Goal: Check status: Check status

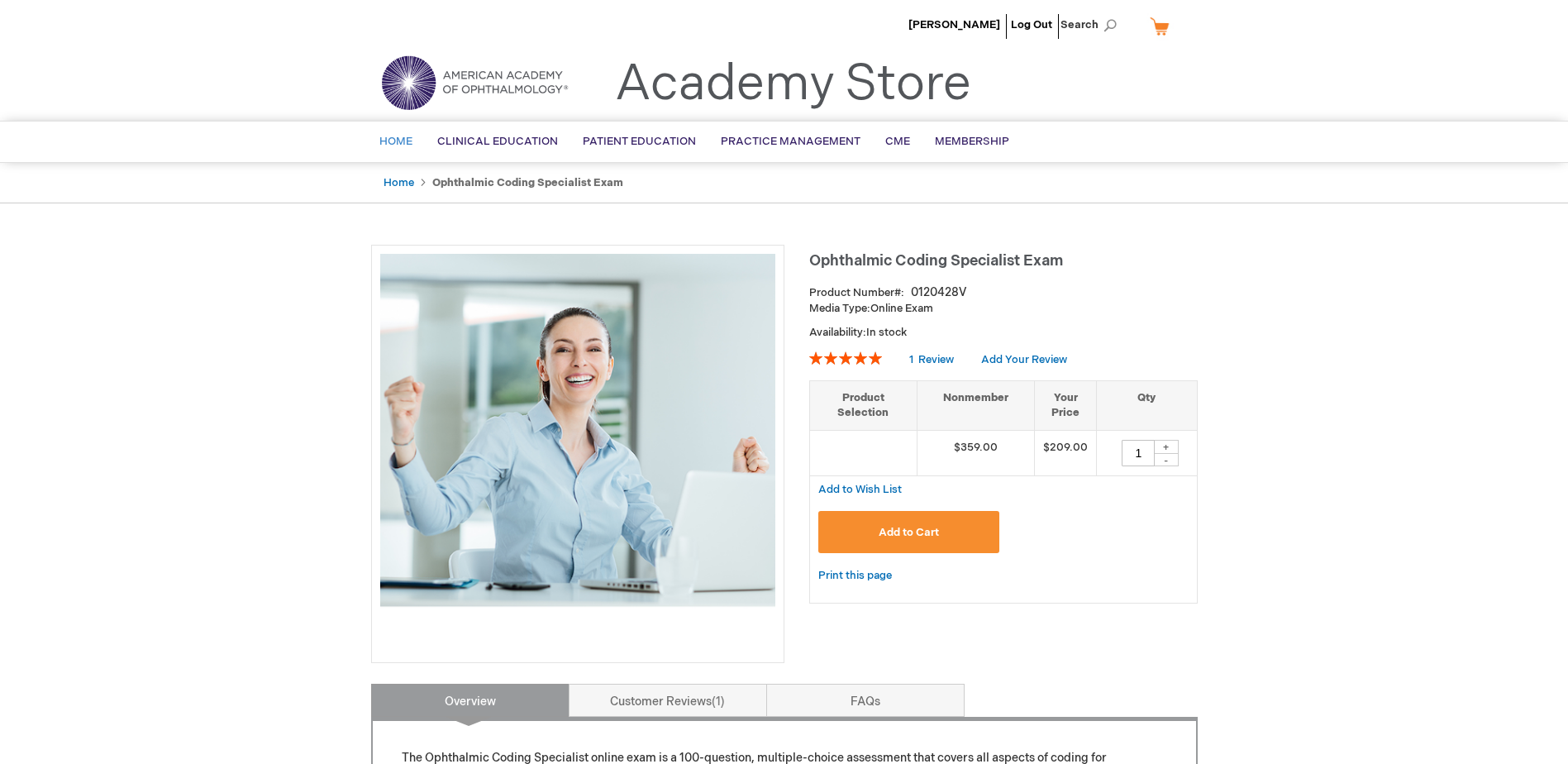
click at [405, 141] on span "Home" at bounding box center [395, 141] width 33 height 13
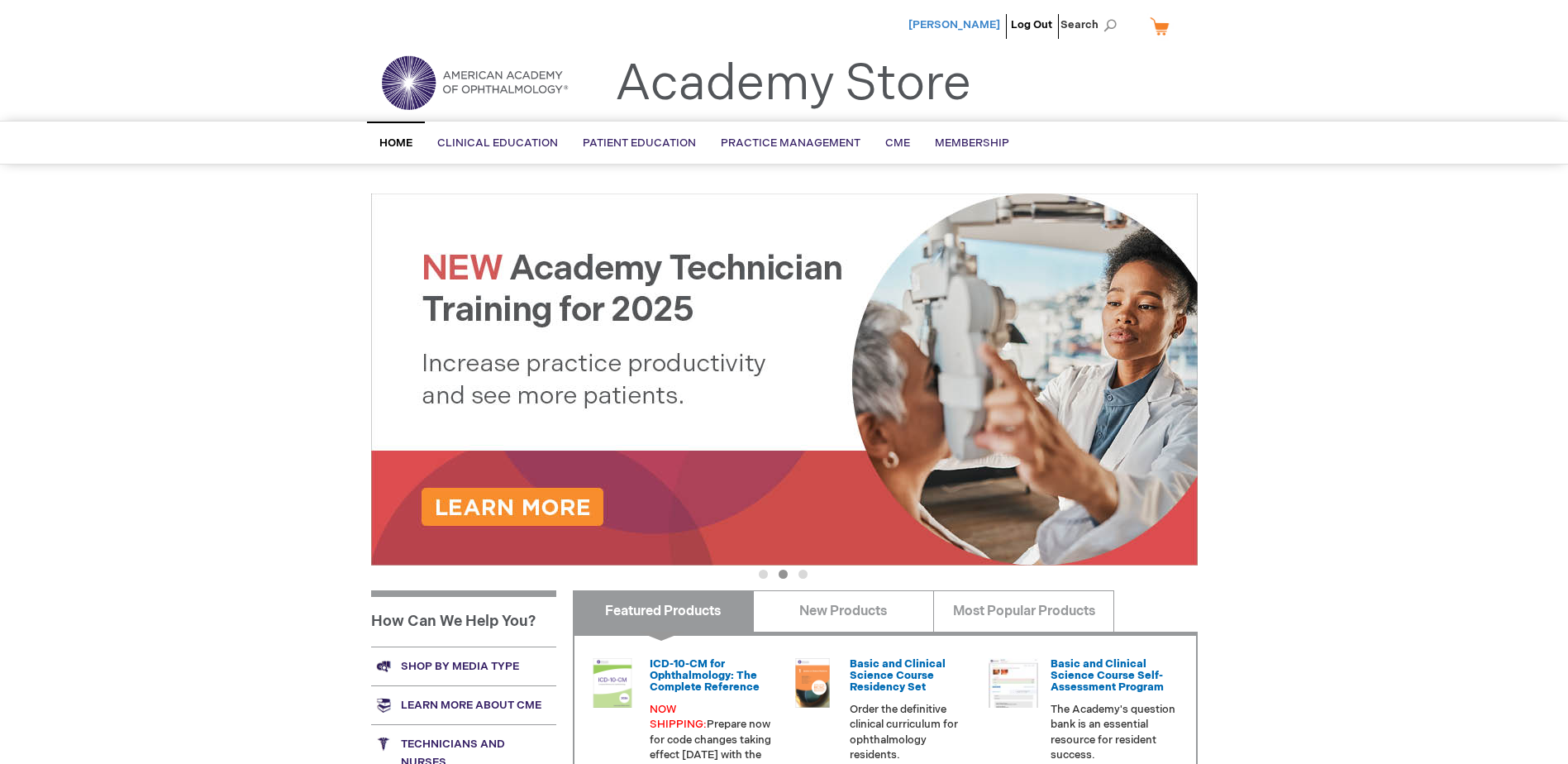
click at [988, 26] on span "[PERSON_NAME]" at bounding box center [954, 24] width 92 height 13
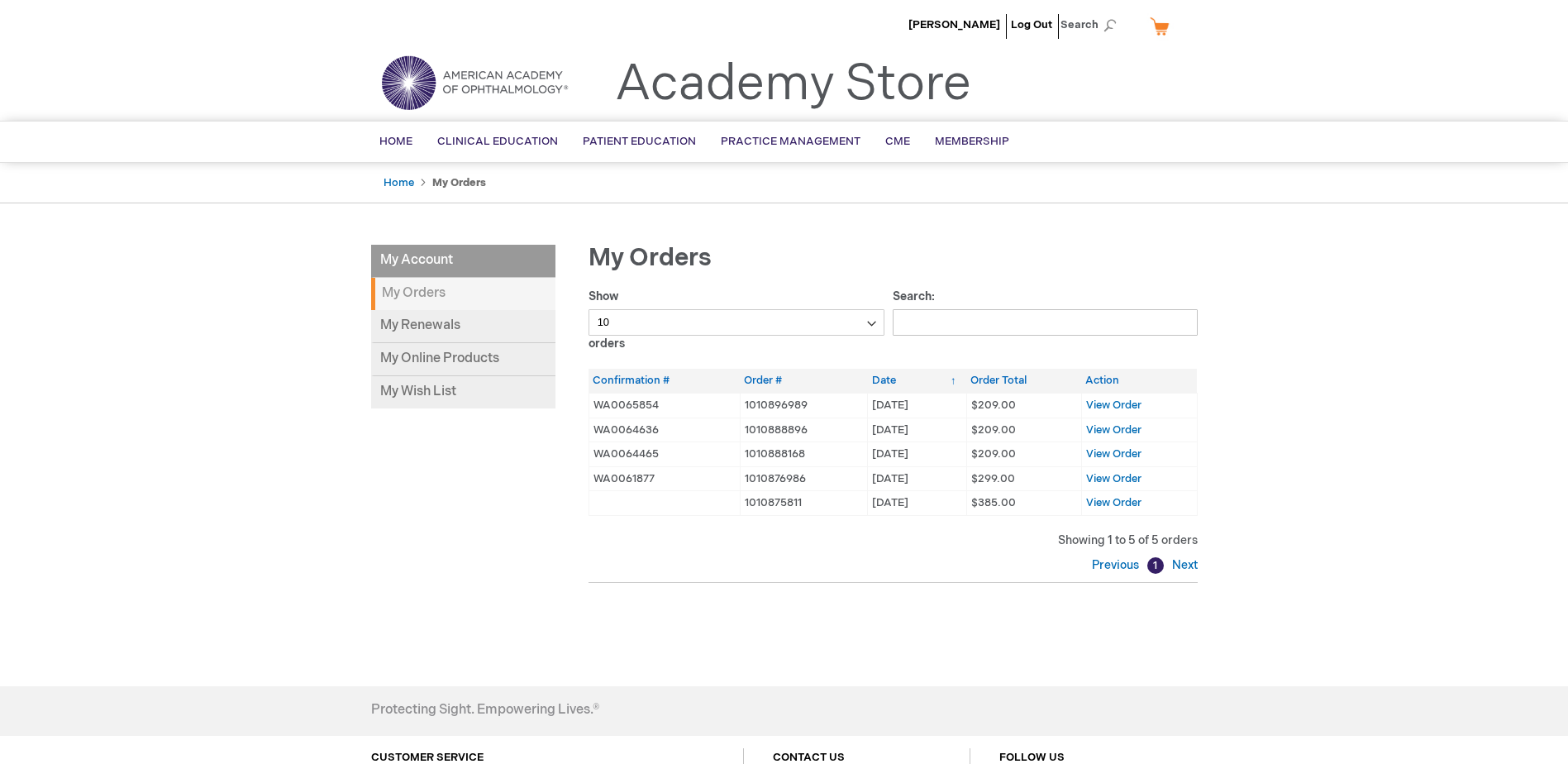
click at [1116, 396] on td "View Order" at bounding box center [1138, 405] width 116 height 25
click at [1116, 402] on span "View Order" at bounding box center [1113, 404] width 56 height 13
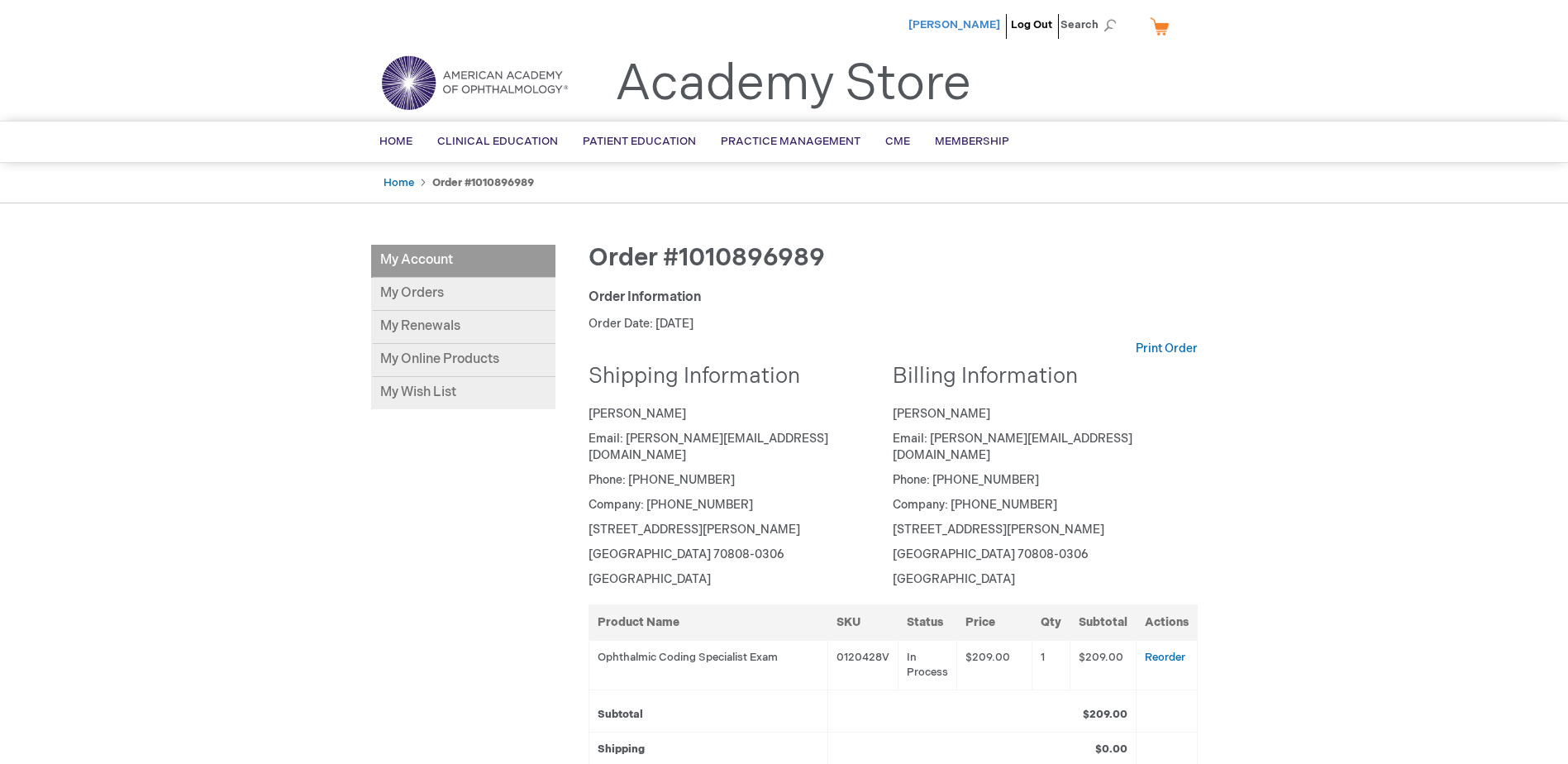
click at [957, 28] on span "[PERSON_NAME]" at bounding box center [954, 24] width 92 height 13
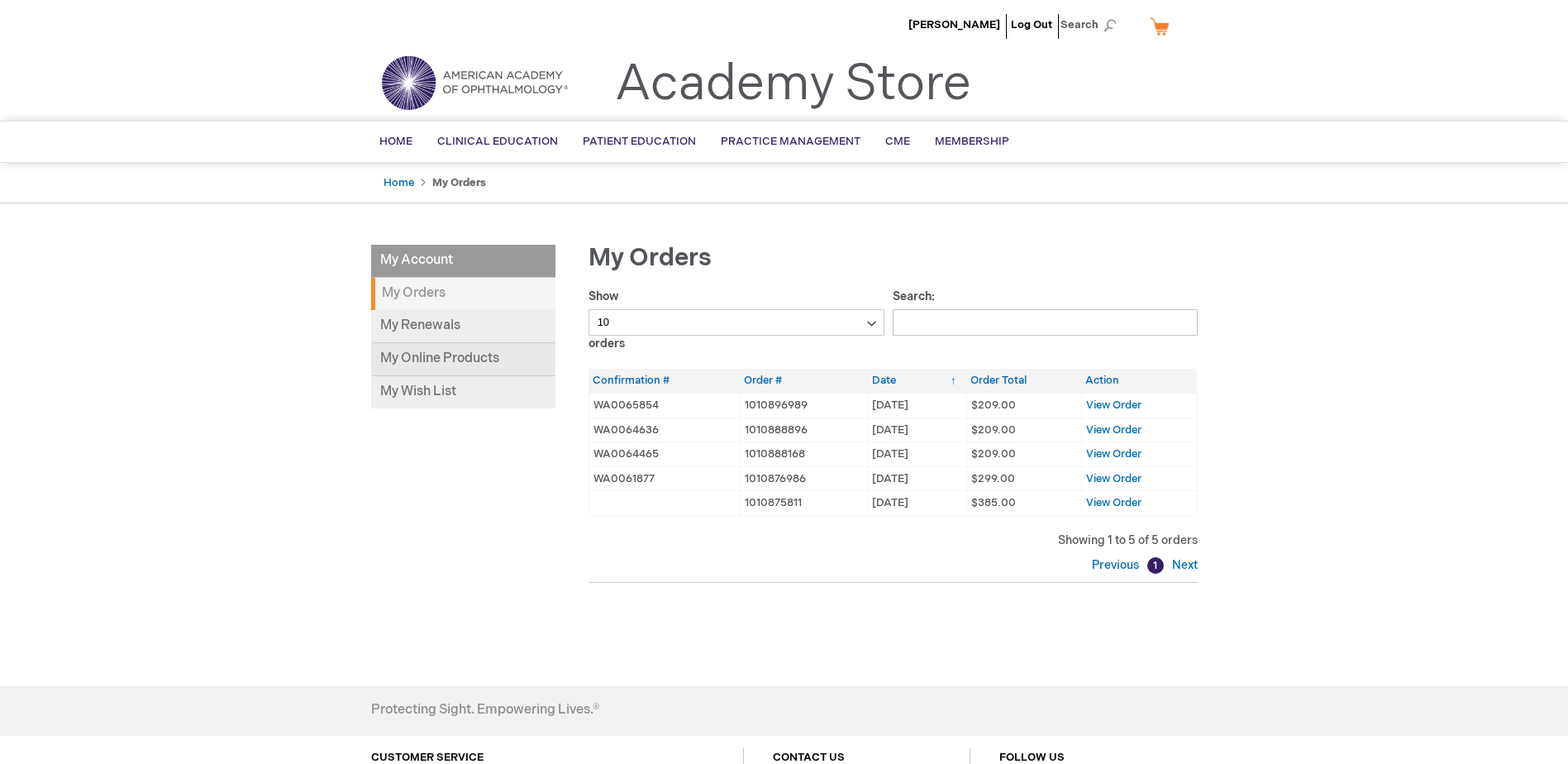
click at [461, 364] on link "My Online Products" at bounding box center [463, 360] width 184 height 33
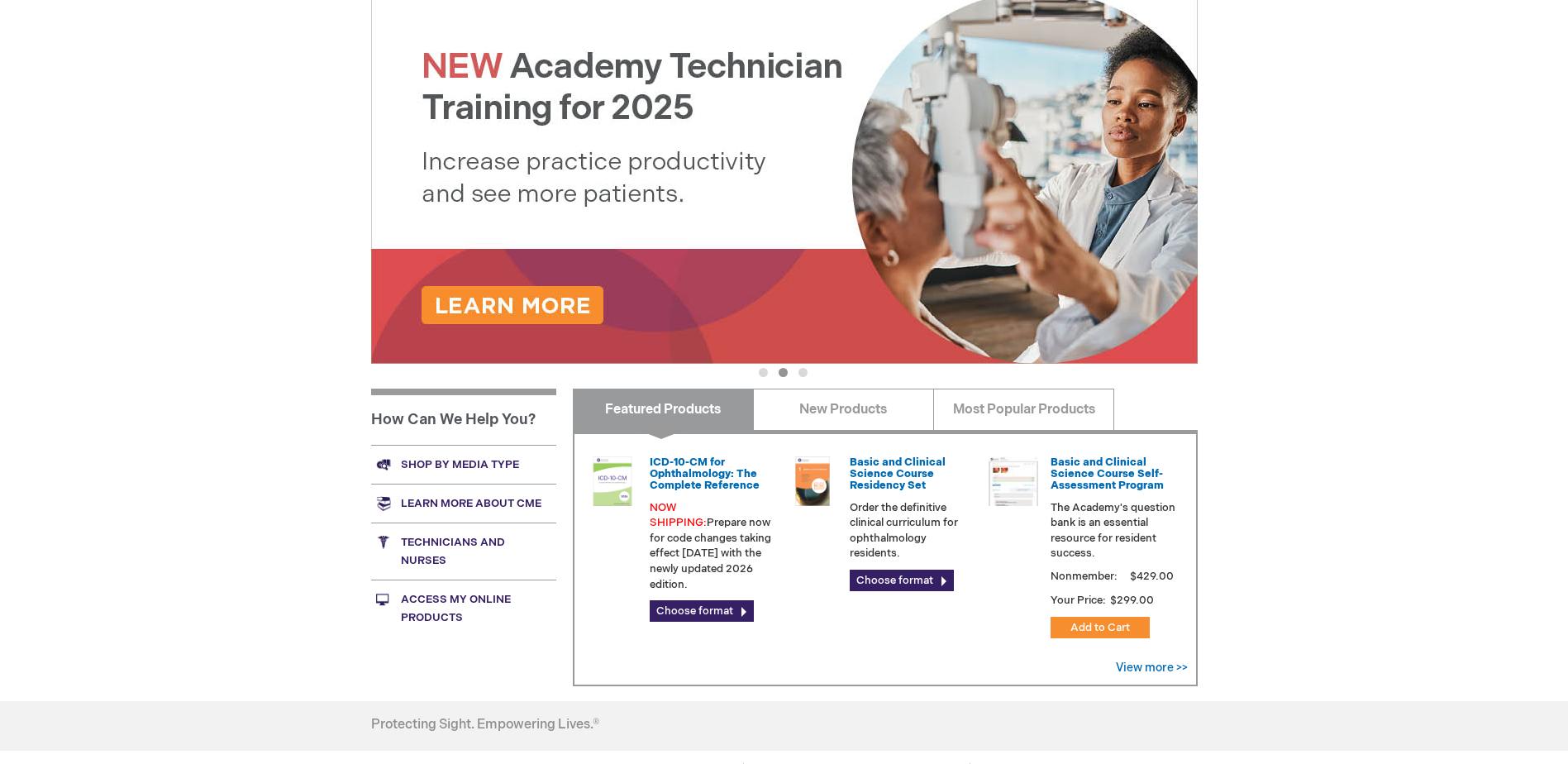
scroll to position [237, 0]
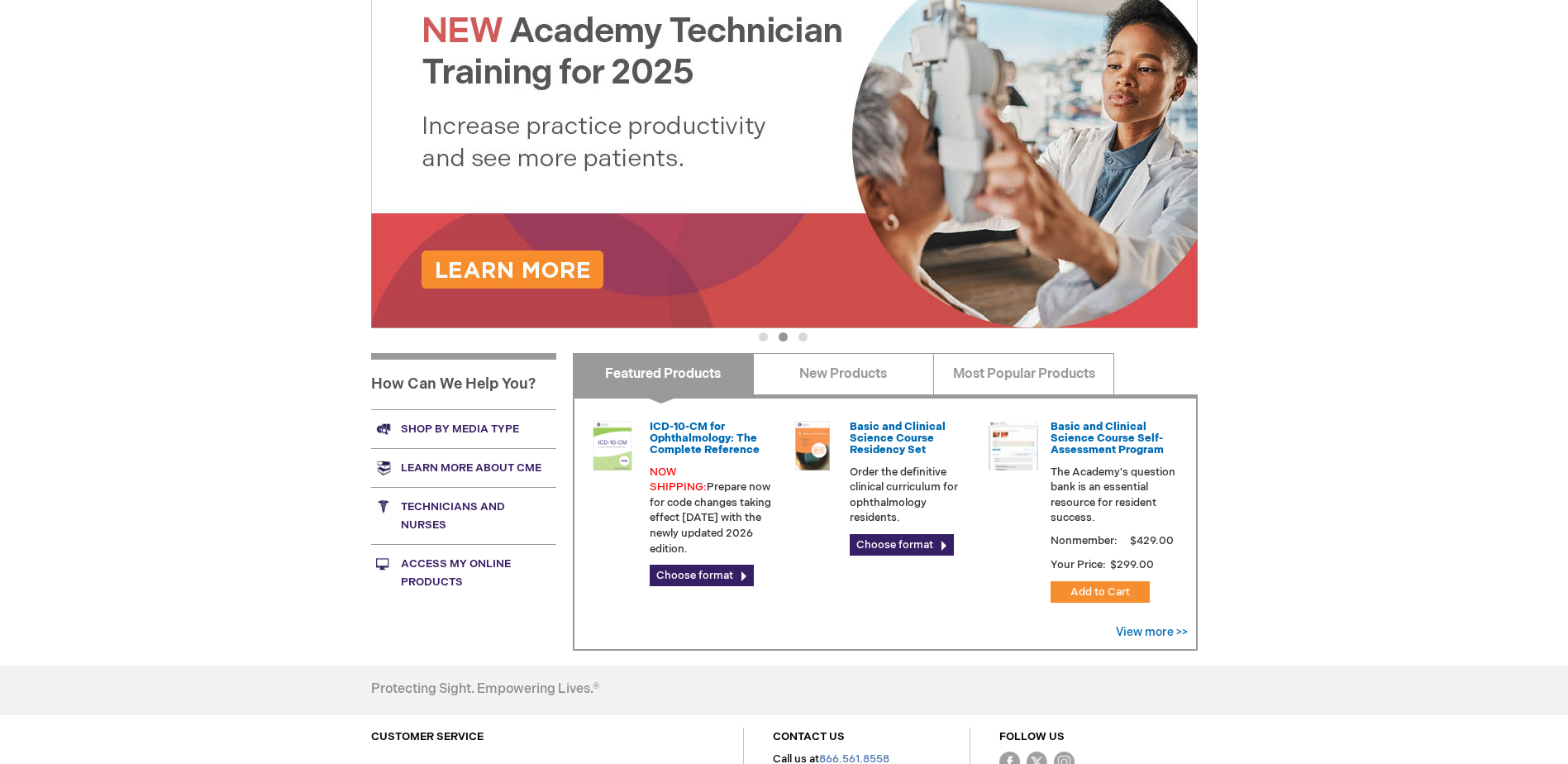
click at [460, 565] on link "Access My Online Products" at bounding box center [464, 572] width 185 height 57
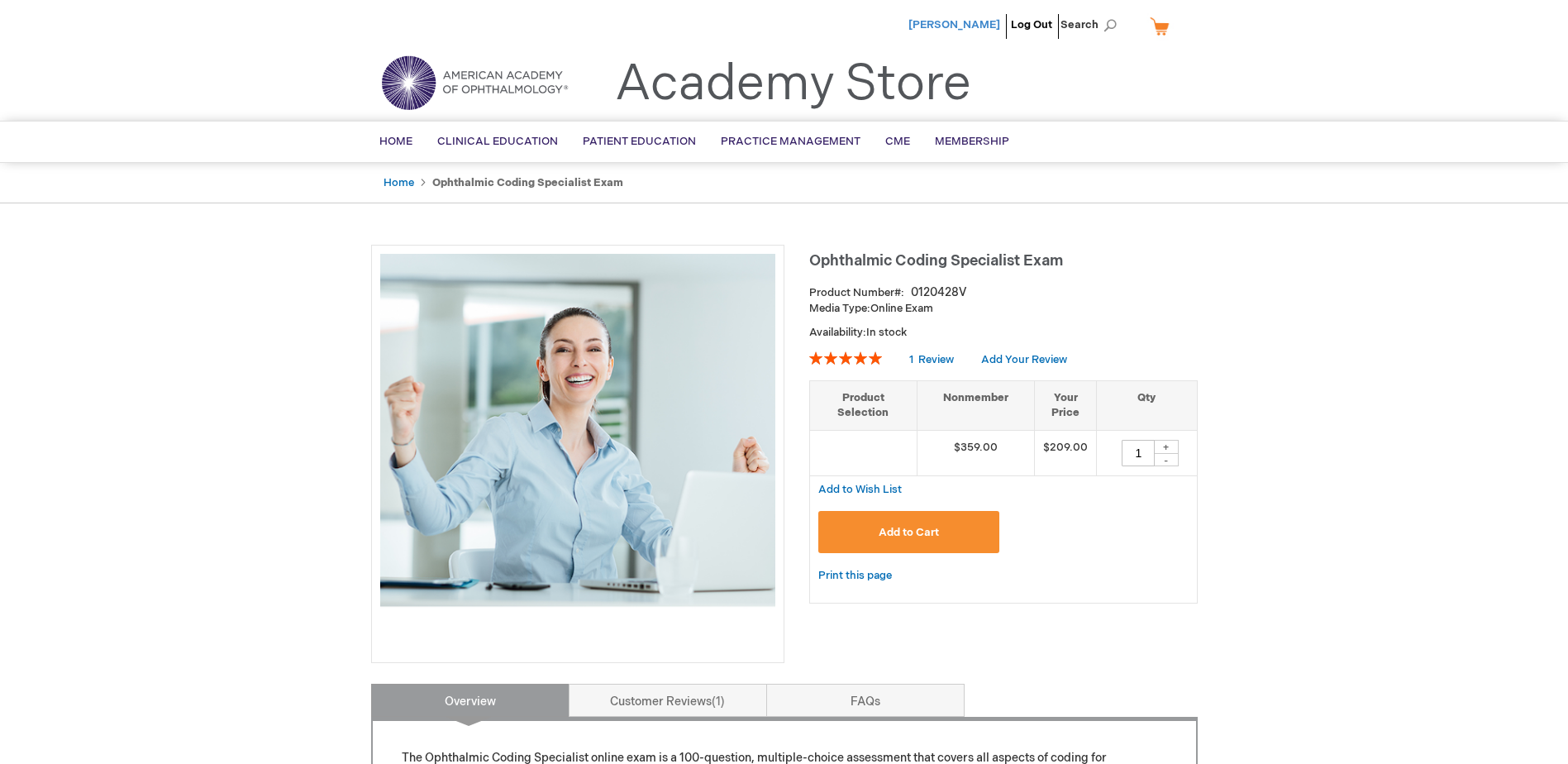
click at [967, 26] on span "[PERSON_NAME]" at bounding box center [954, 24] width 92 height 13
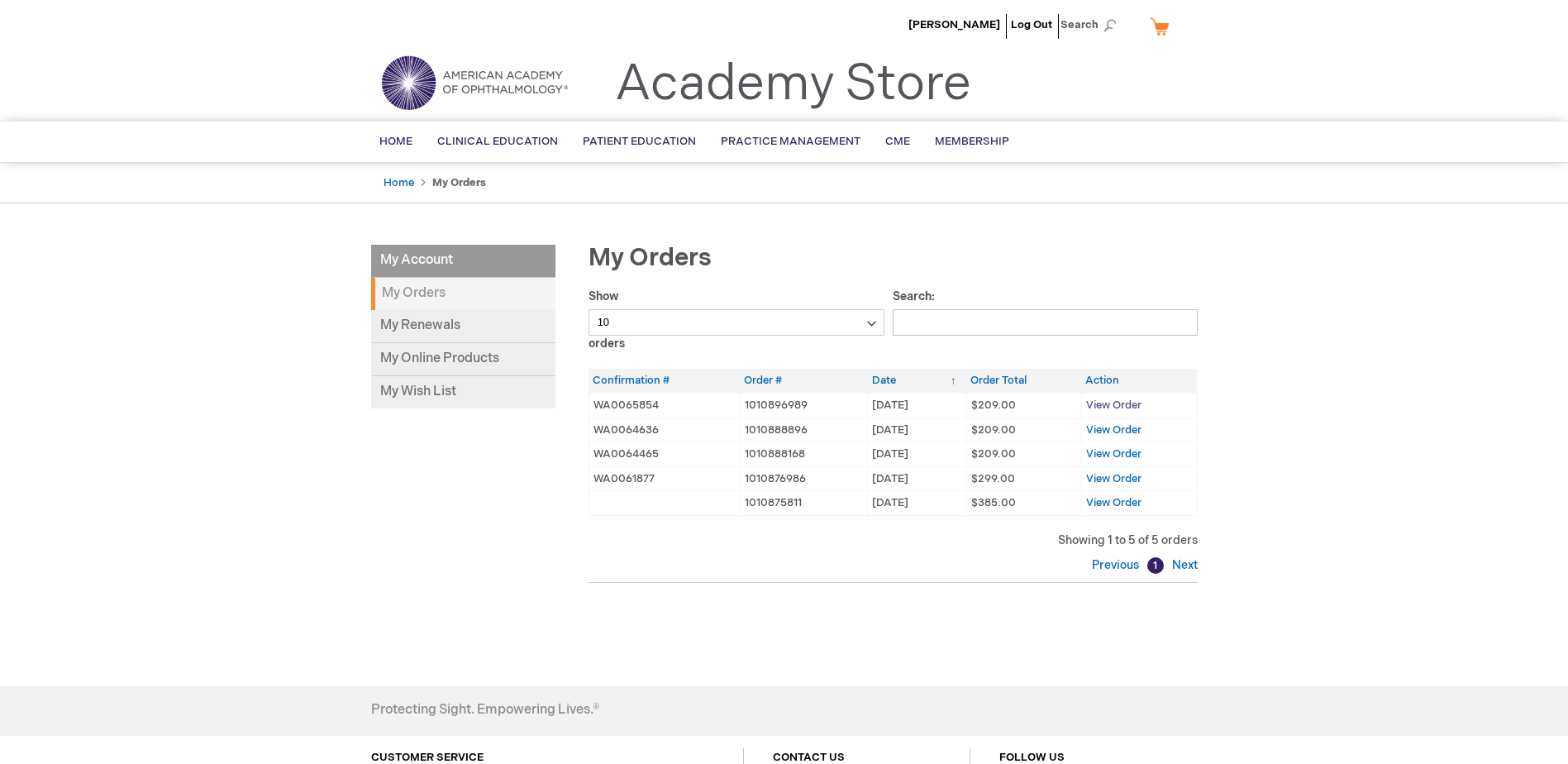
click at [1103, 402] on span "View Order" at bounding box center [1113, 404] width 56 height 13
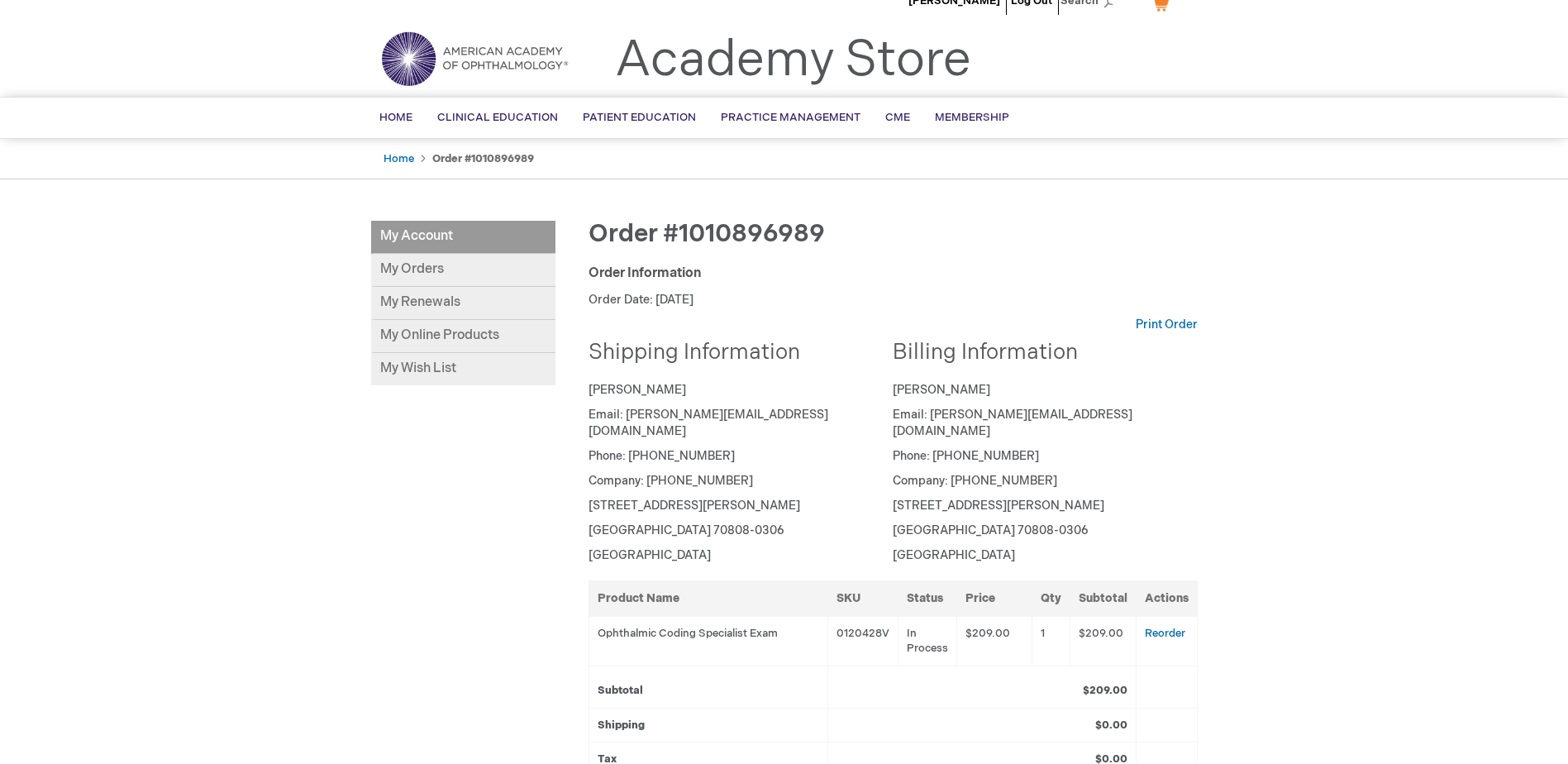
scroll to position [21, 0]
click at [482, 339] on link "My Online Products" at bounding box center [463, 340] width 184 height 33
